Goal: Navigation & Orientation: Find specific page/section

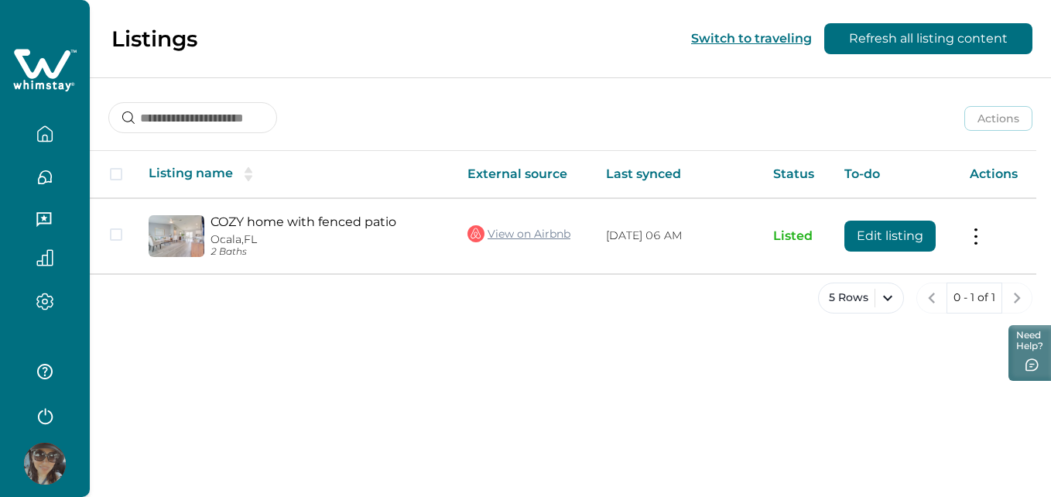
click at [46, 129] on icon "button" at bounding box center [44, 133] width 17 height 17
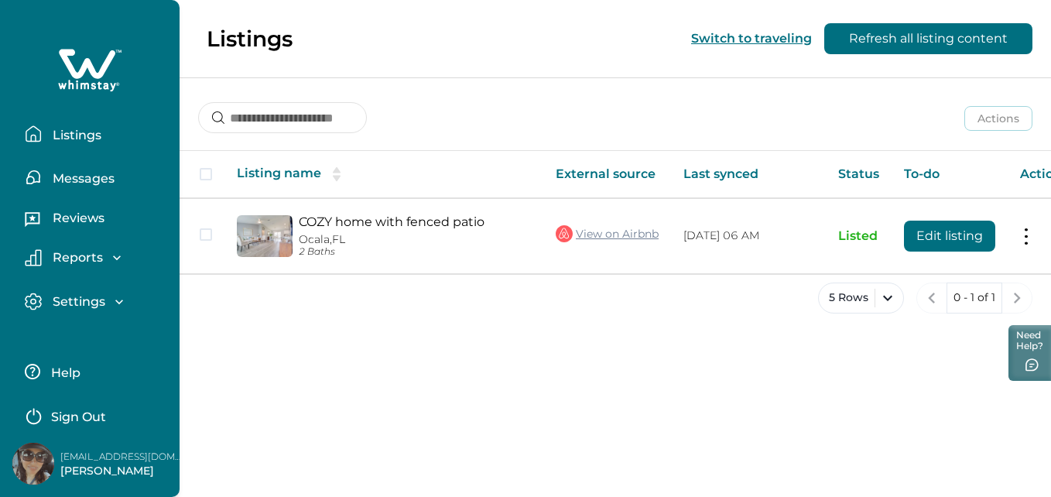
click at [46, 129] on button "Listings" at bounding box center [96, 133] width 142 height 31
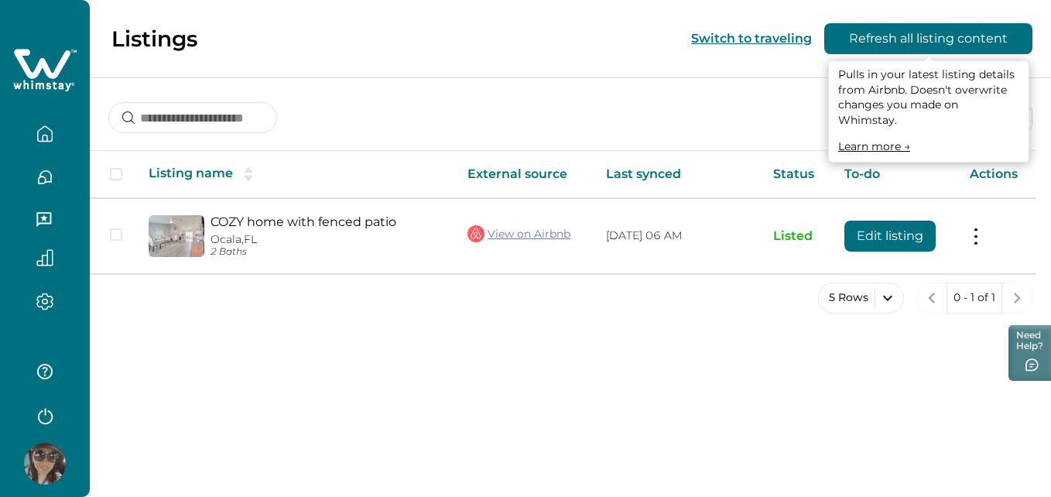
click at [907, 43] on button "Refresh all listing content" at bounding box center [928, 38] width 208 height 31
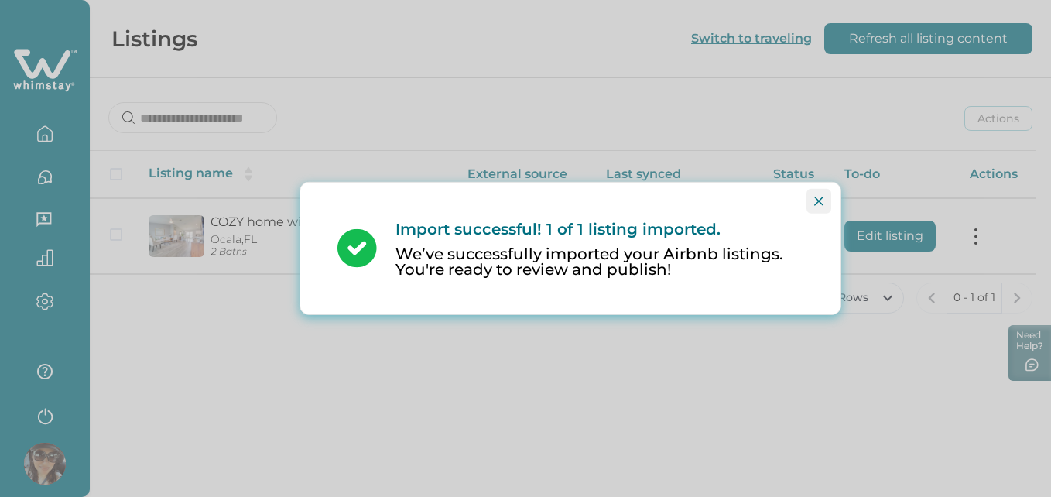
click at [820, 202] on icon "Close" at bounding box center [818, 201] width 9 height 9
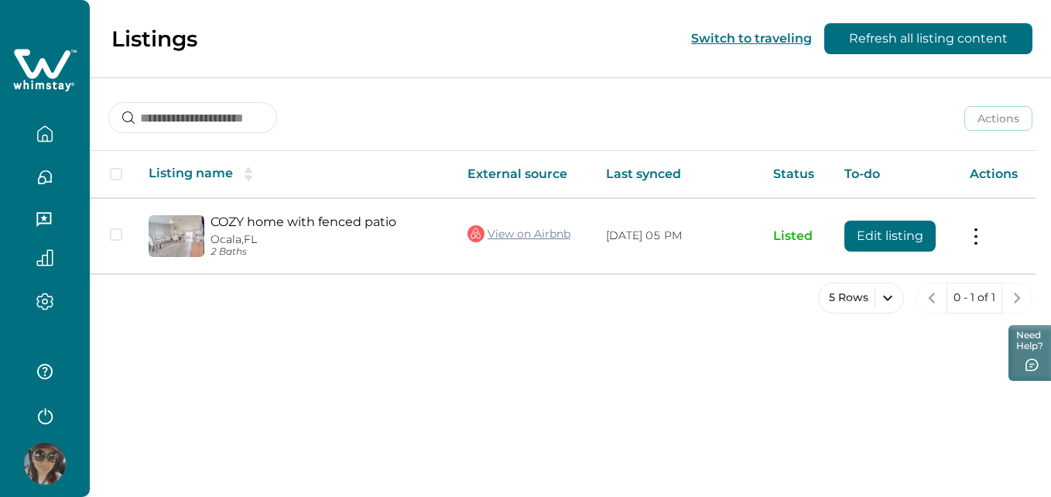
click at [49, 135] on icon "button" at bounding box center [44, 133] width 17 height 17
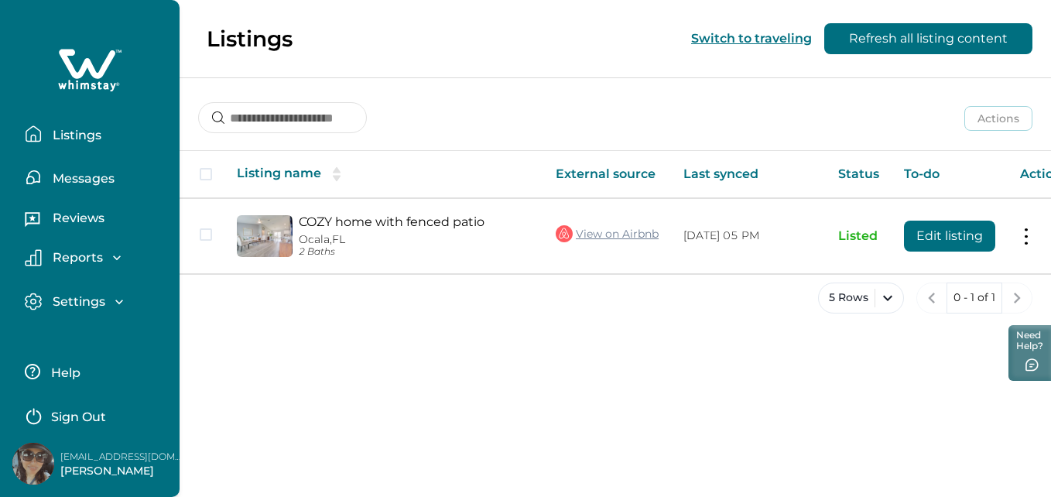
click at [118, 182] on button "Messages" at bounding box center [96, 177] width 142 height 31
